Goal: Task Accomplishment & Management: Manage account settings

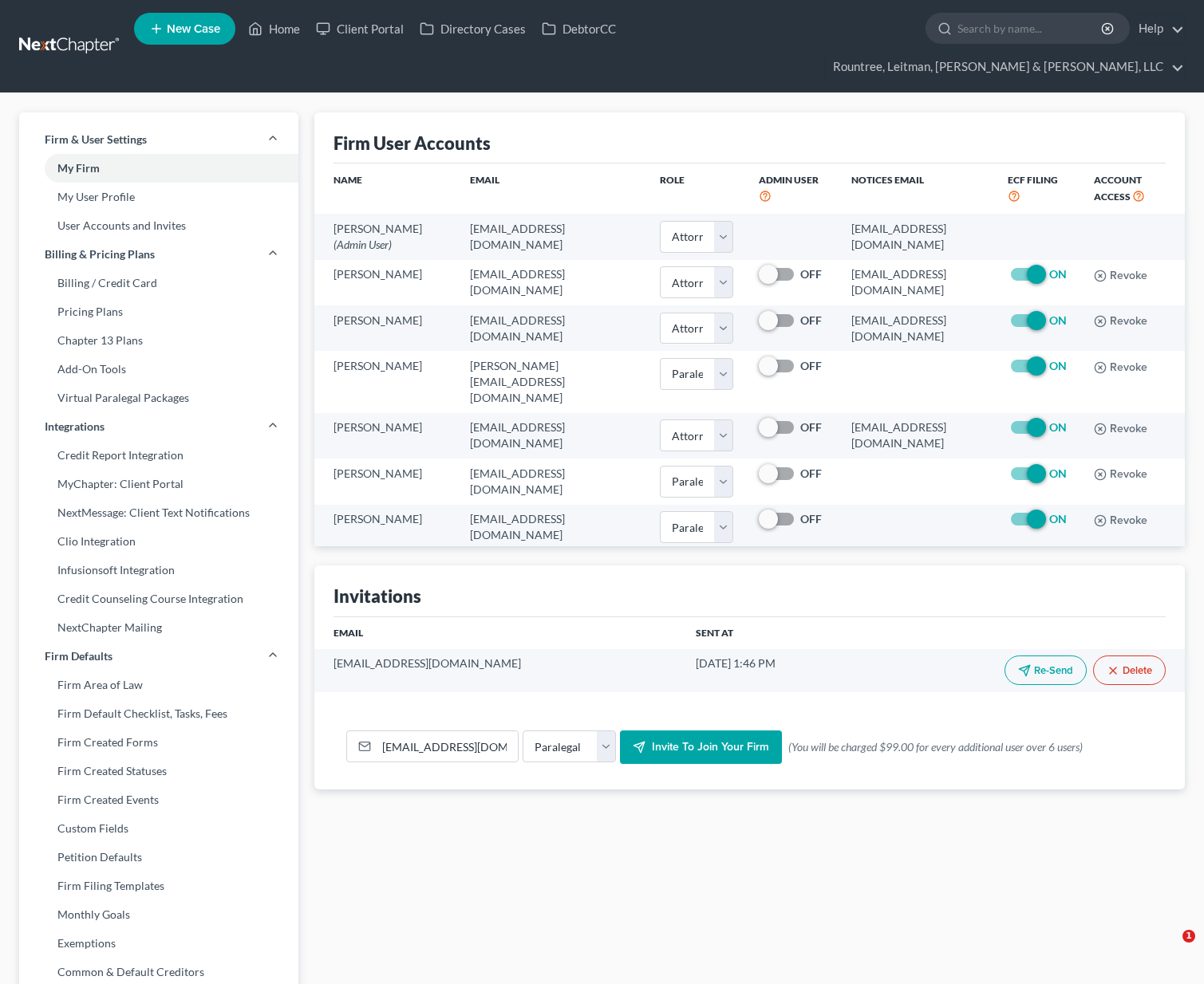
select select "0"
select select "1"
select select "0"
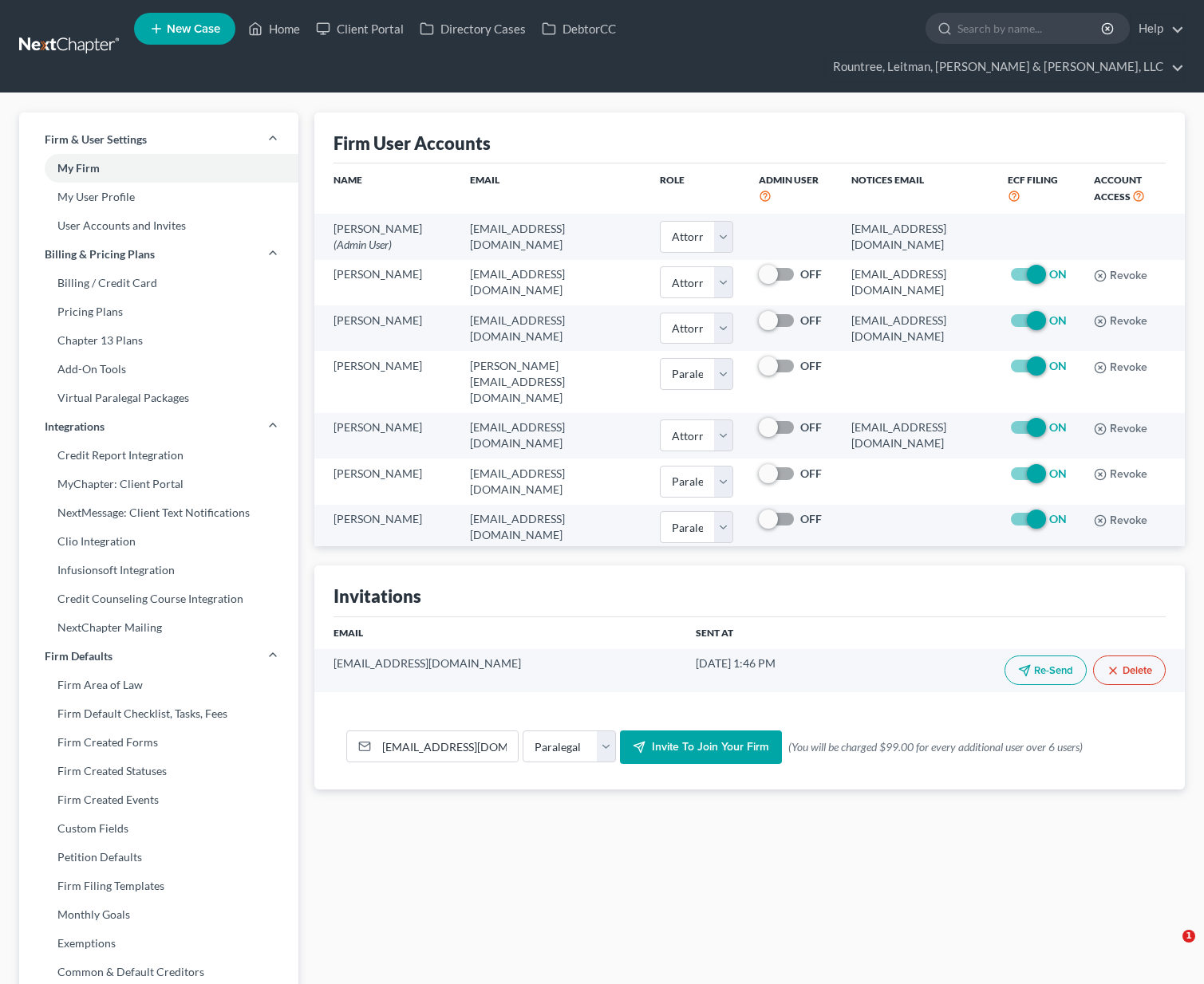
select select "1"
select select "paralegal"
